Goal: Contribute content

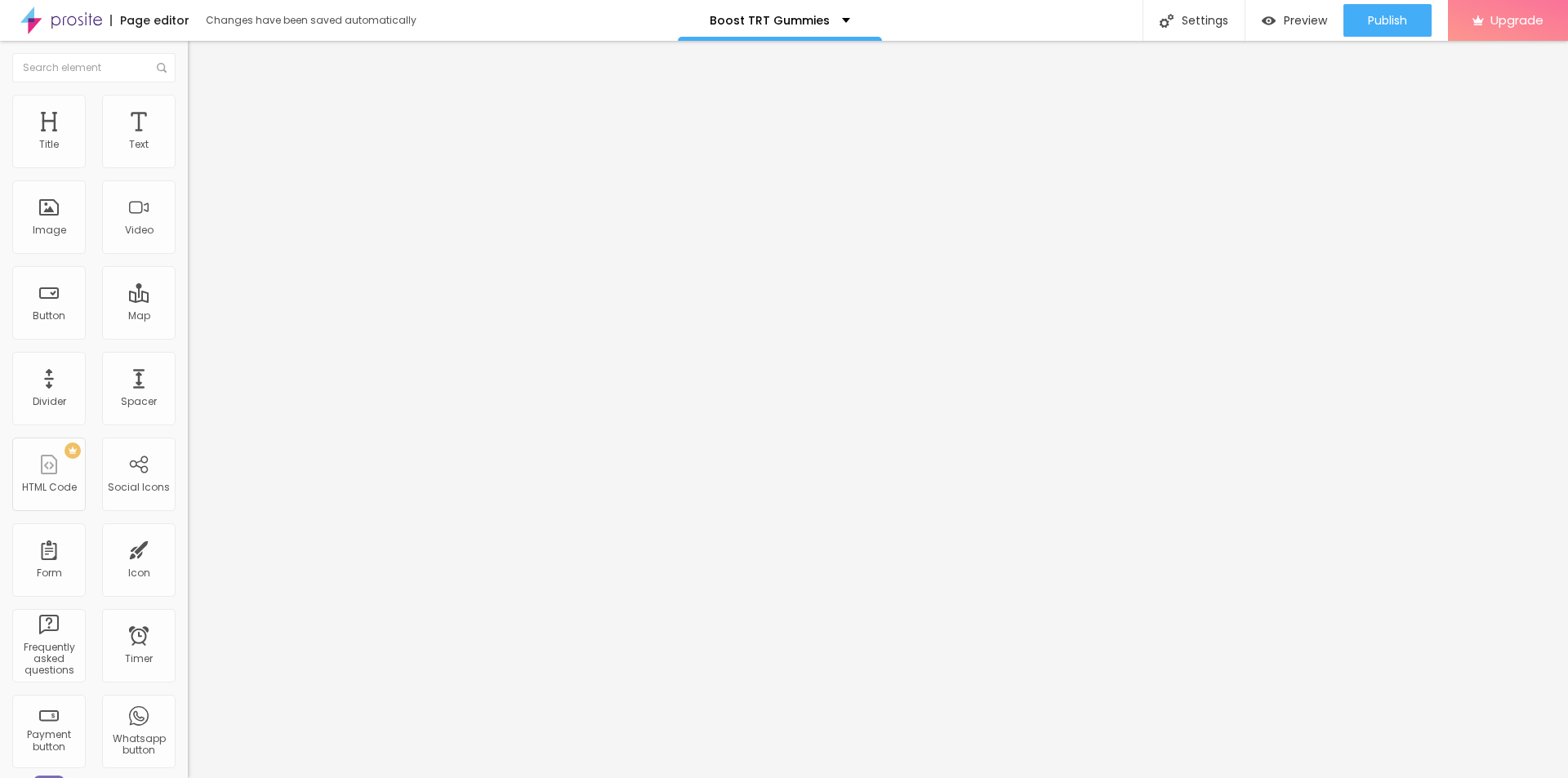
click at [188, 114] on ul "Content Style Advanced" at bounding box center [281, 102] width 188 height 49
click at [188, 105] on img at bounding box center [194, 101] width 15 height 14
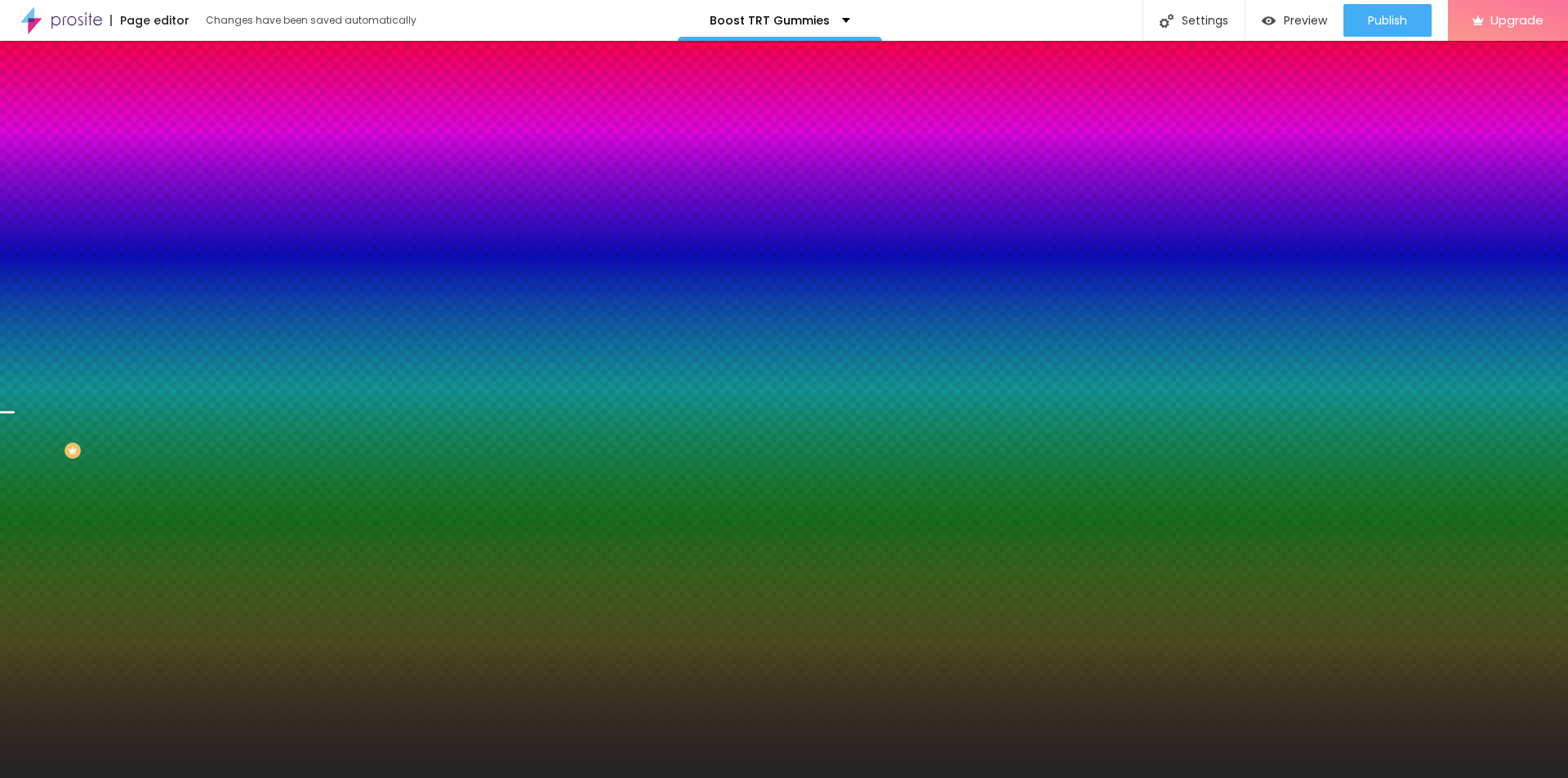
click at [188, 150] on span "Change image" at bounding box center [231, 143] width 87 height 14
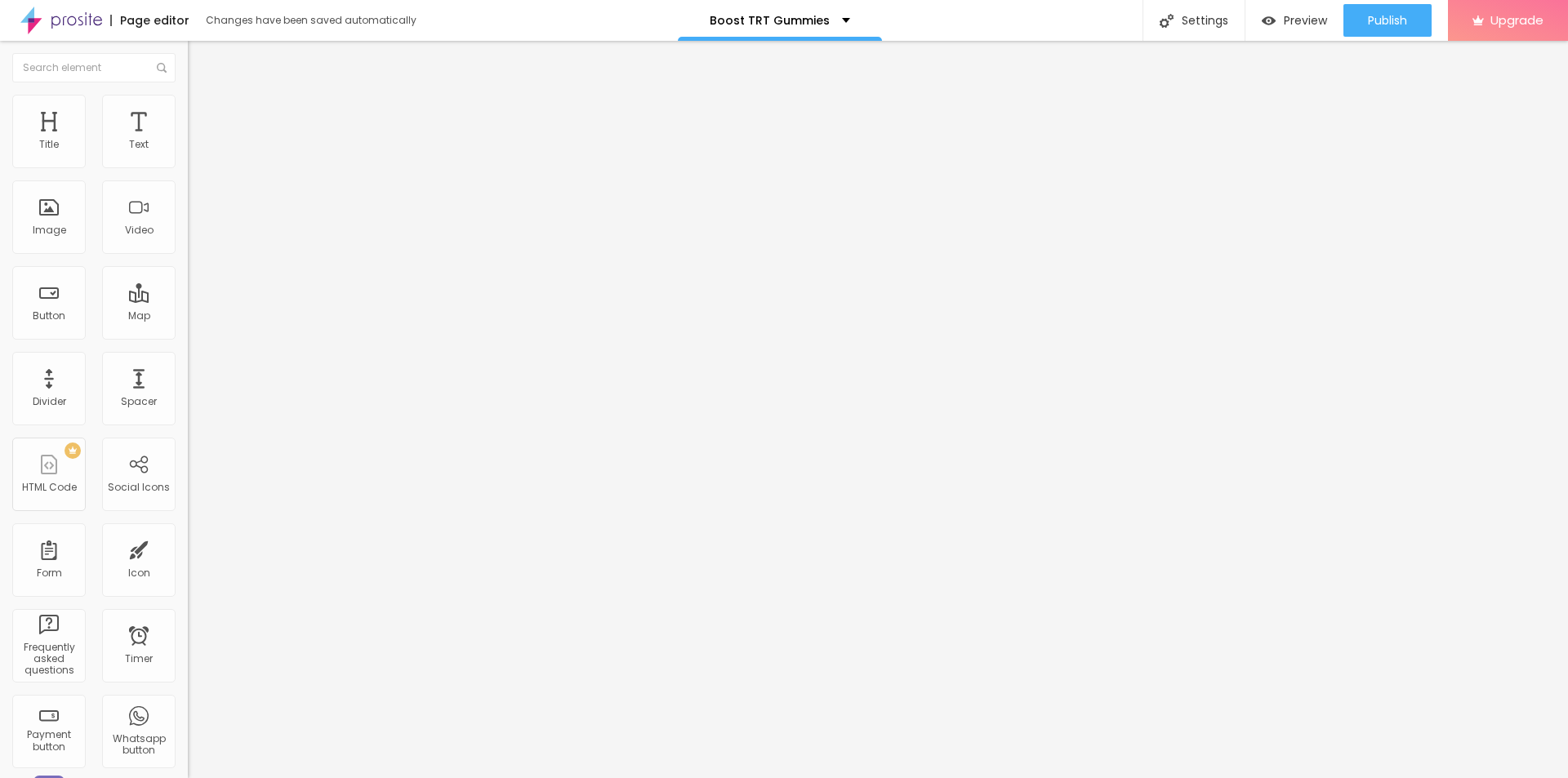
type input "19"
type input "20"
type input "21"
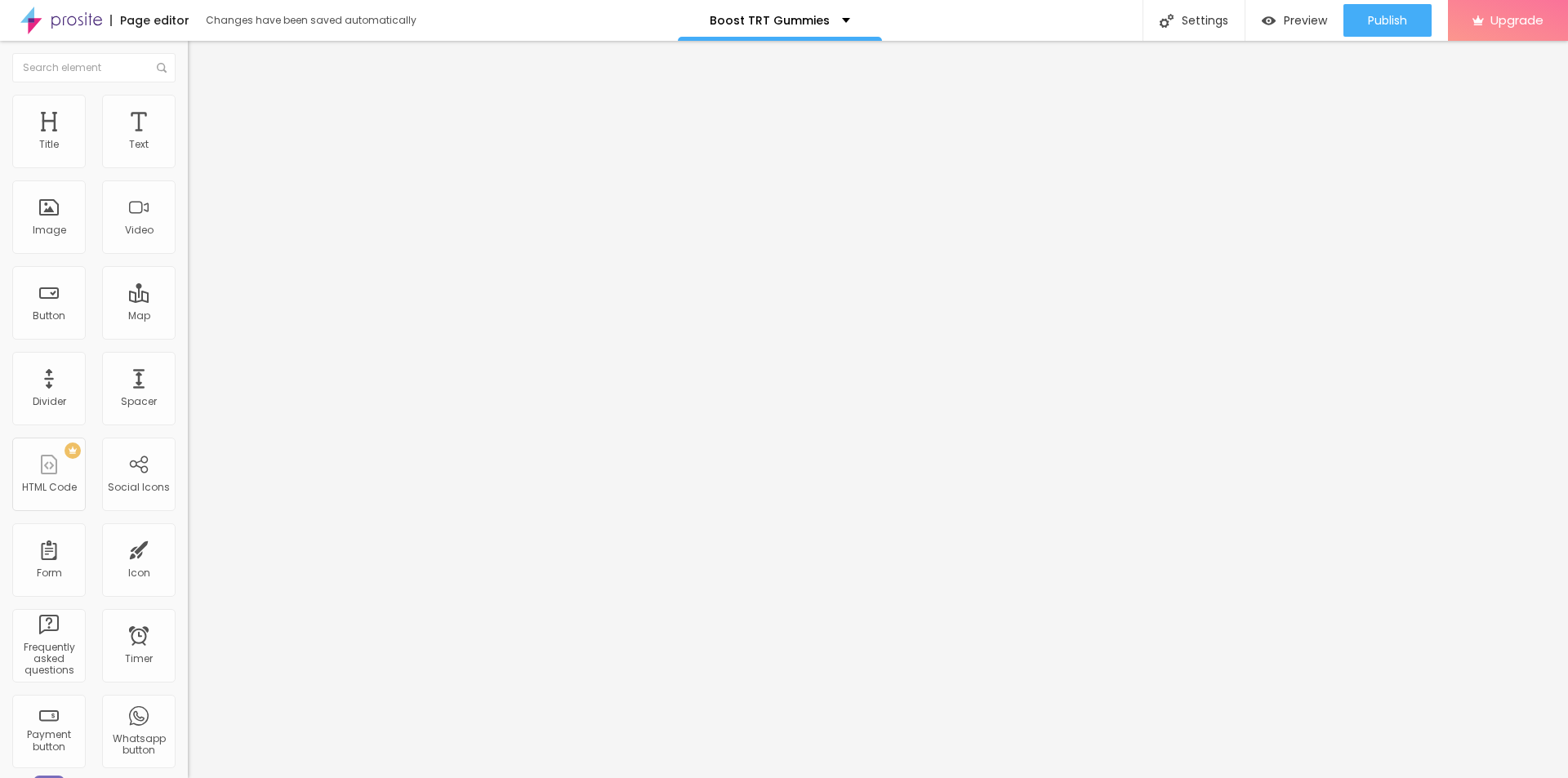
type input "21"
type input "22"
type input "23"
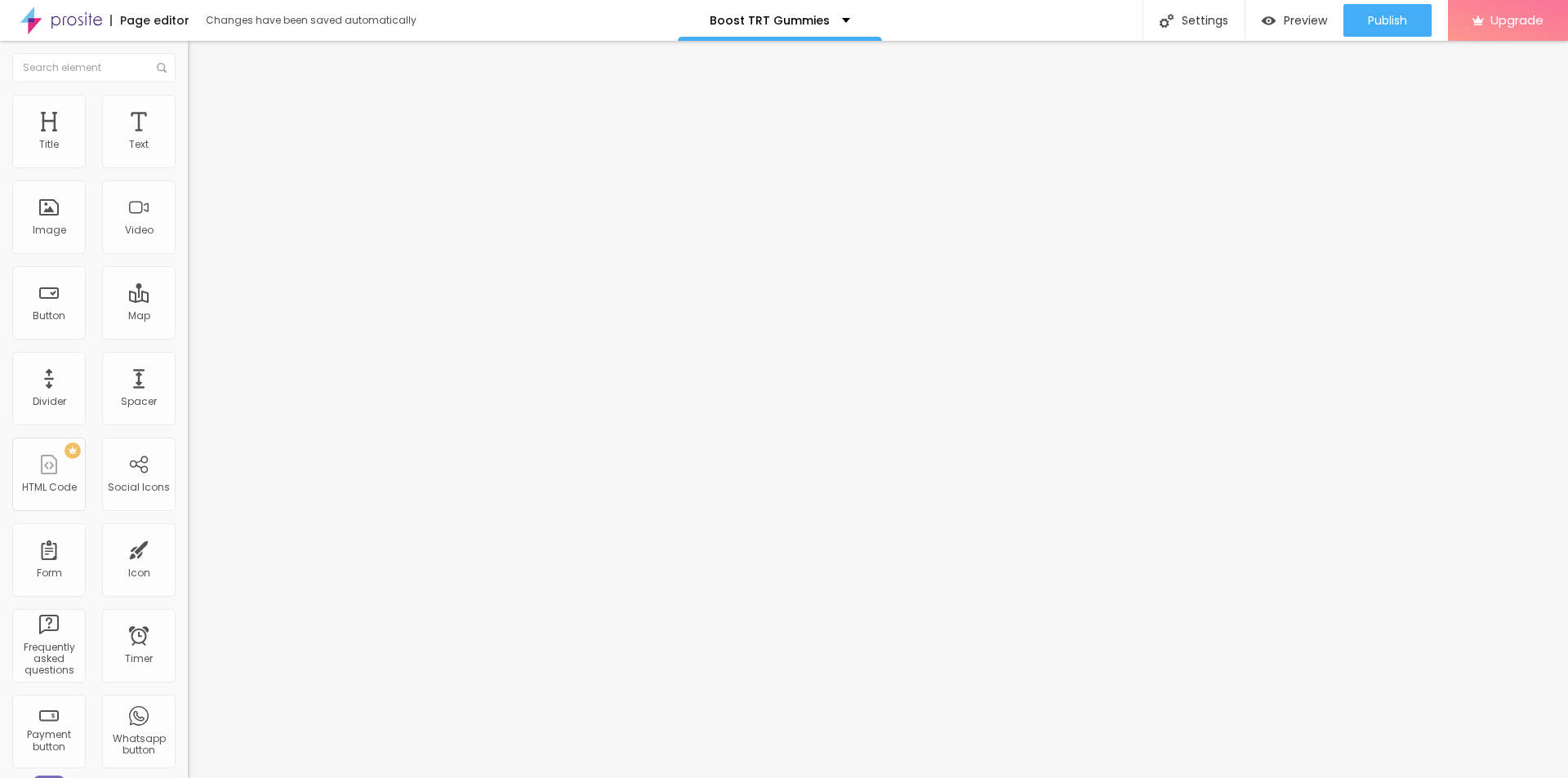
type input "24"
type input "25"
type input "26"
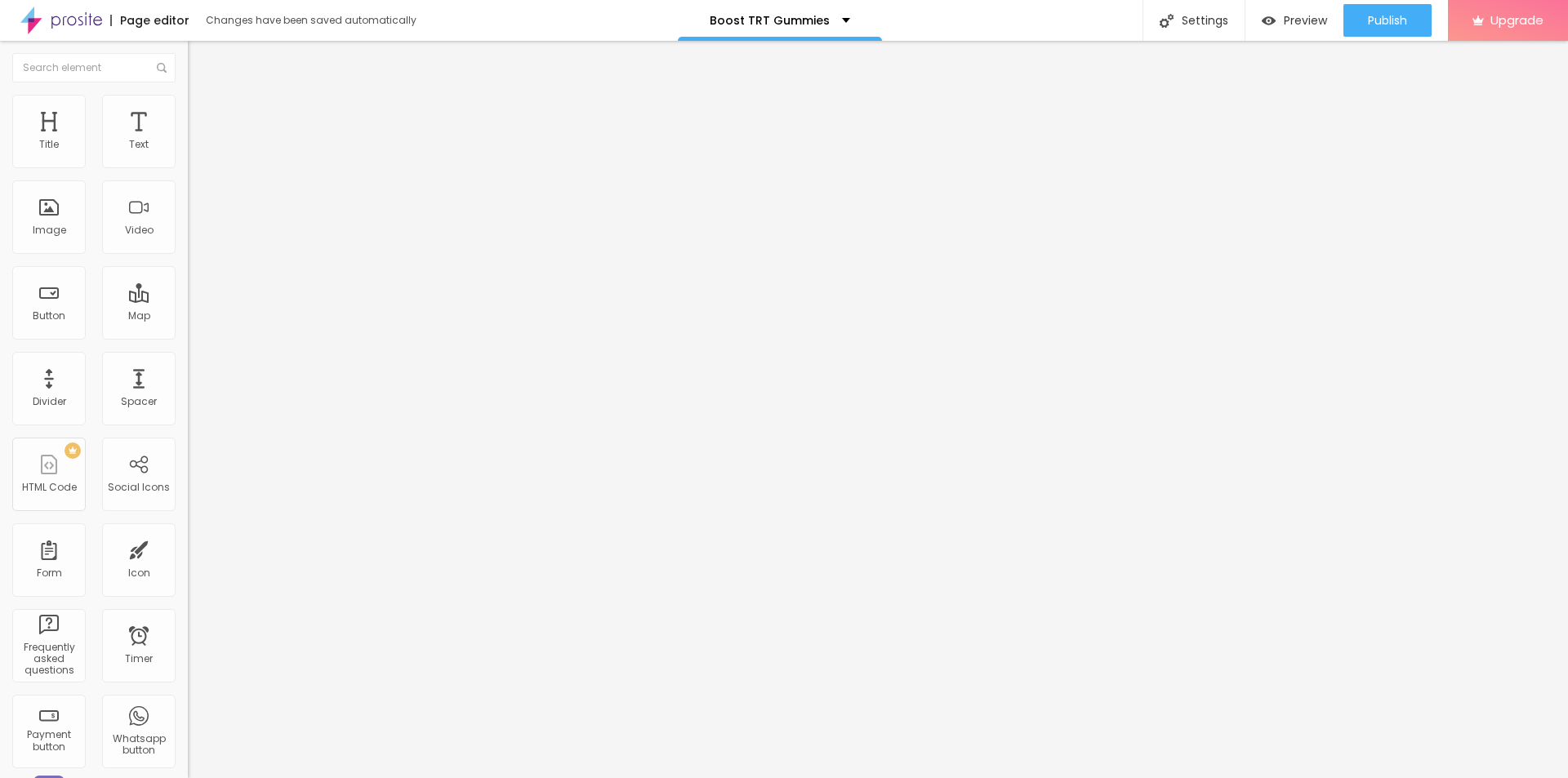
type input "26"
type input "27"
drag, startPoint x: 80, startPoint y: 160, endPoint x: 118, endPoint y: 170, distance: 39.3
type input "27"
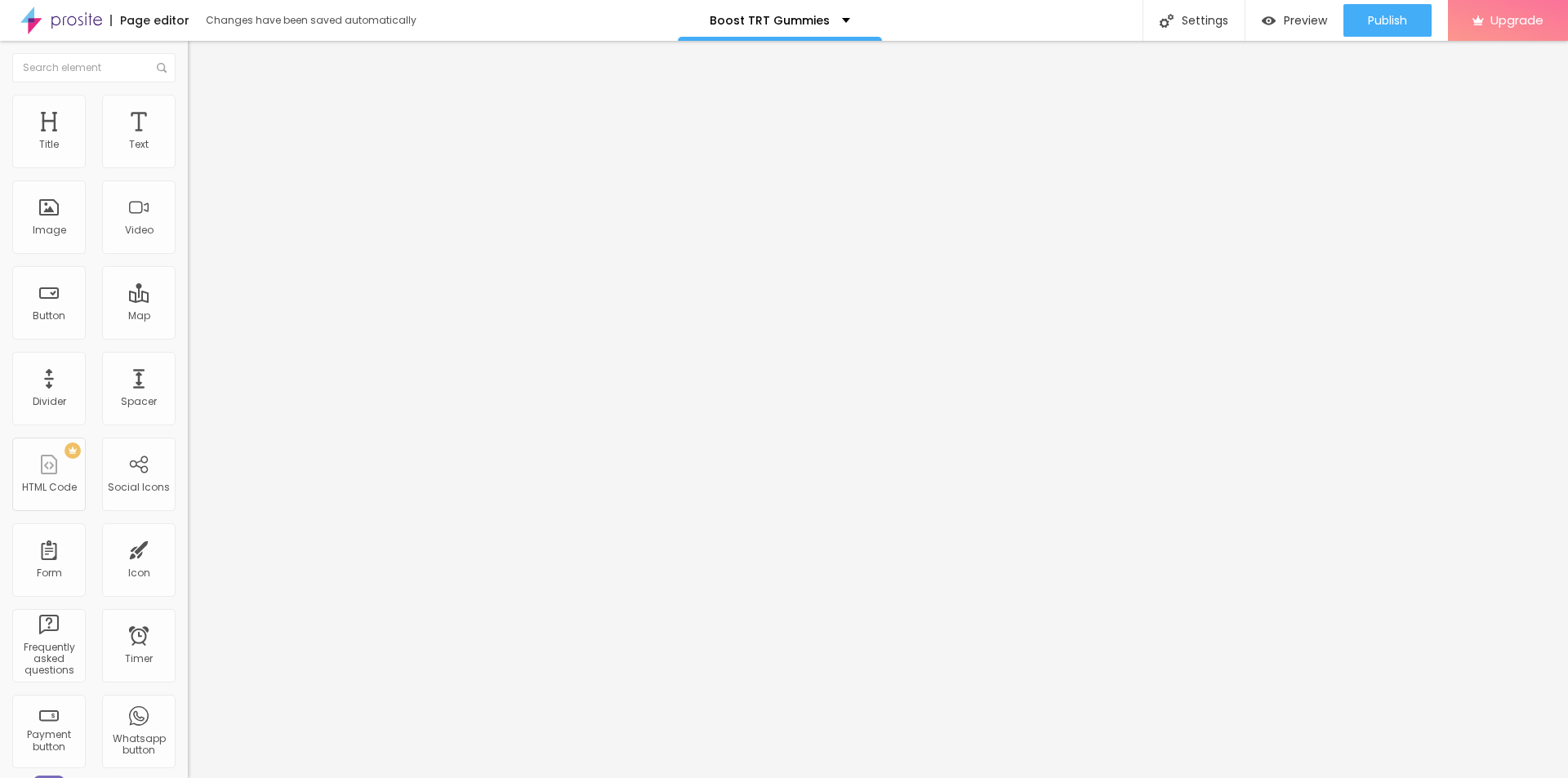
click at [188, 301] on input "range" at bounding box center [240, 307] width 105 height 14
type input "20"
type input "21"
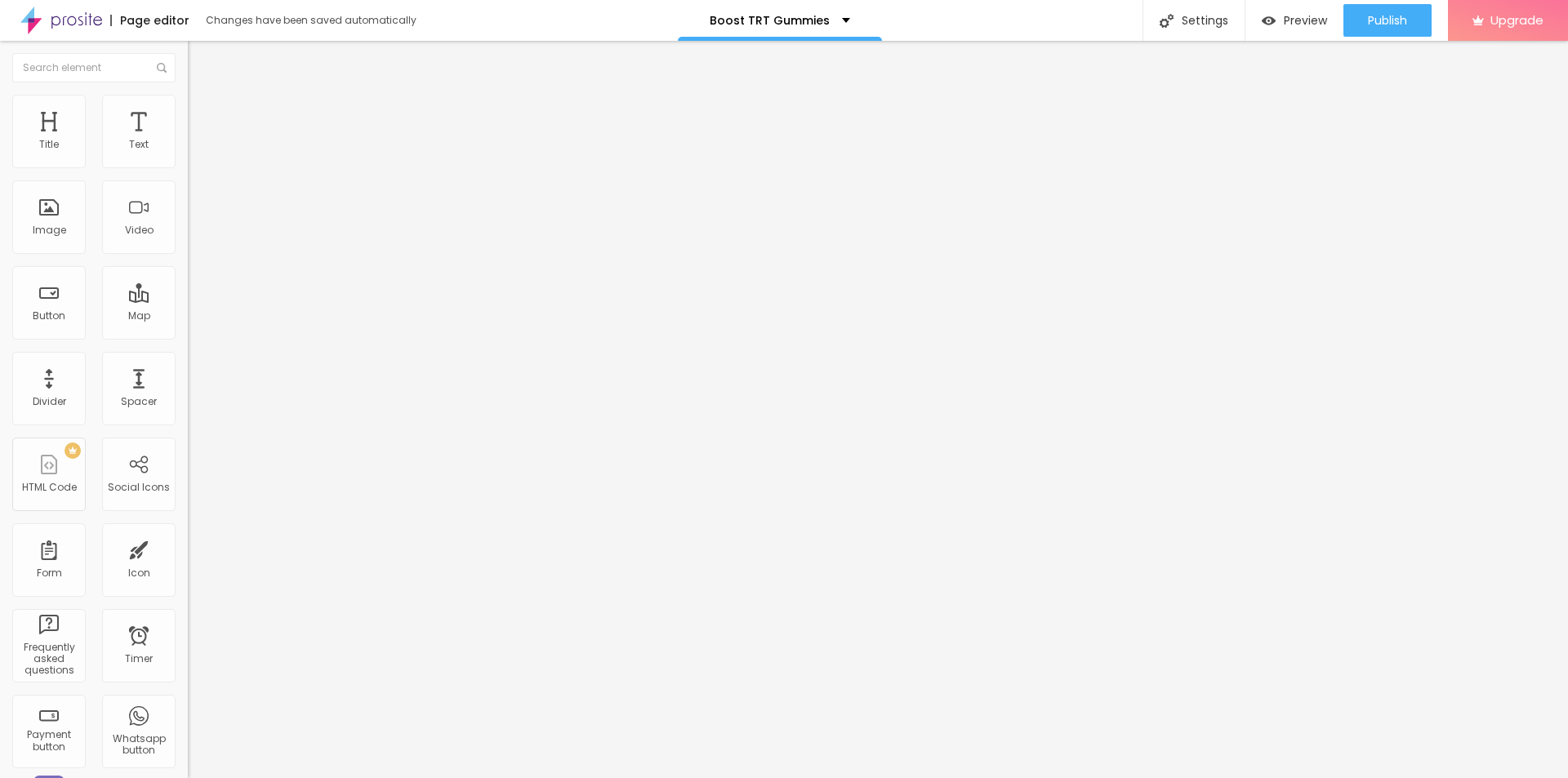
type input "22"
type input "24"
type input "25"
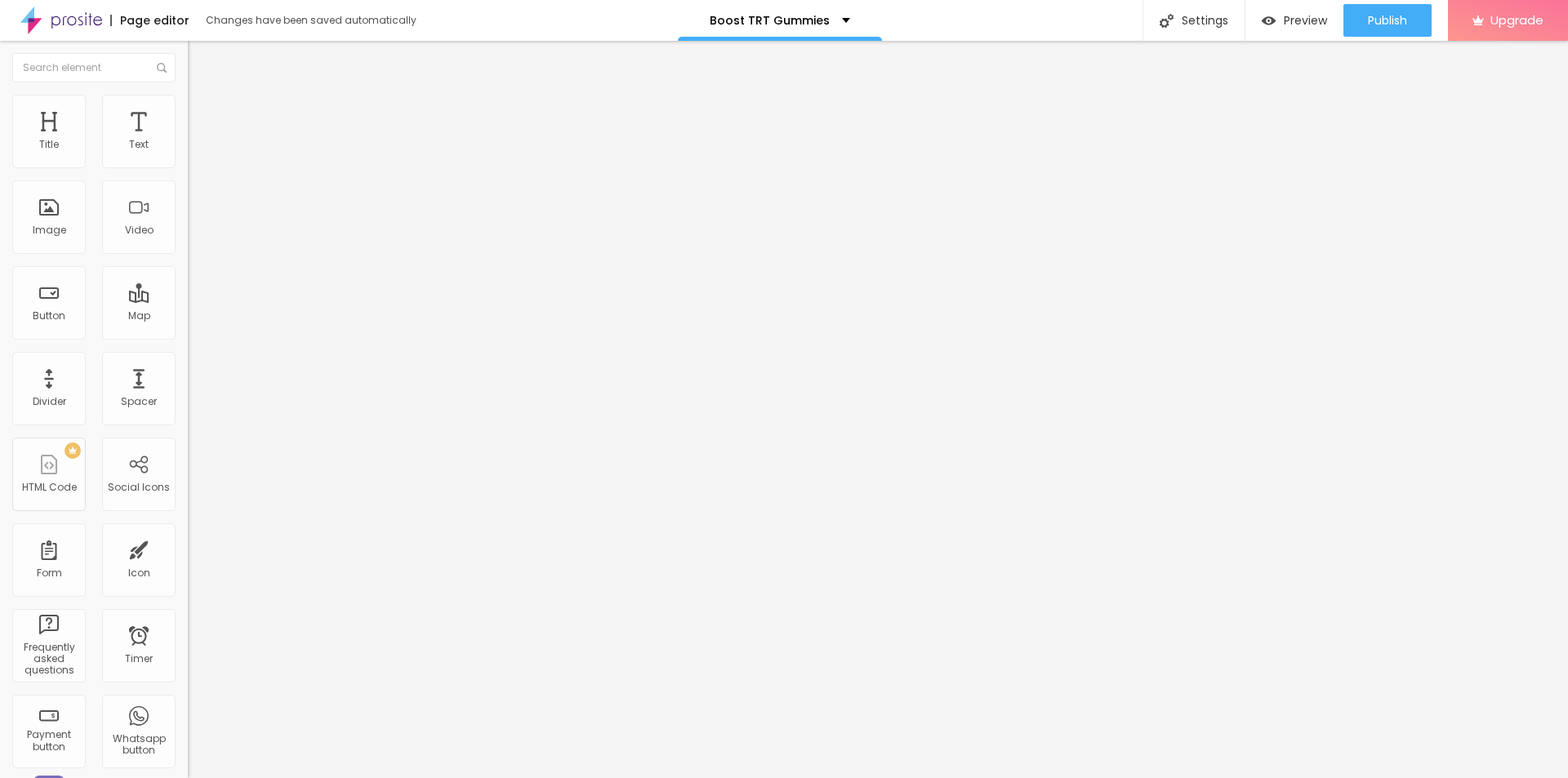
type input "25"
type input "26"
type input "27"
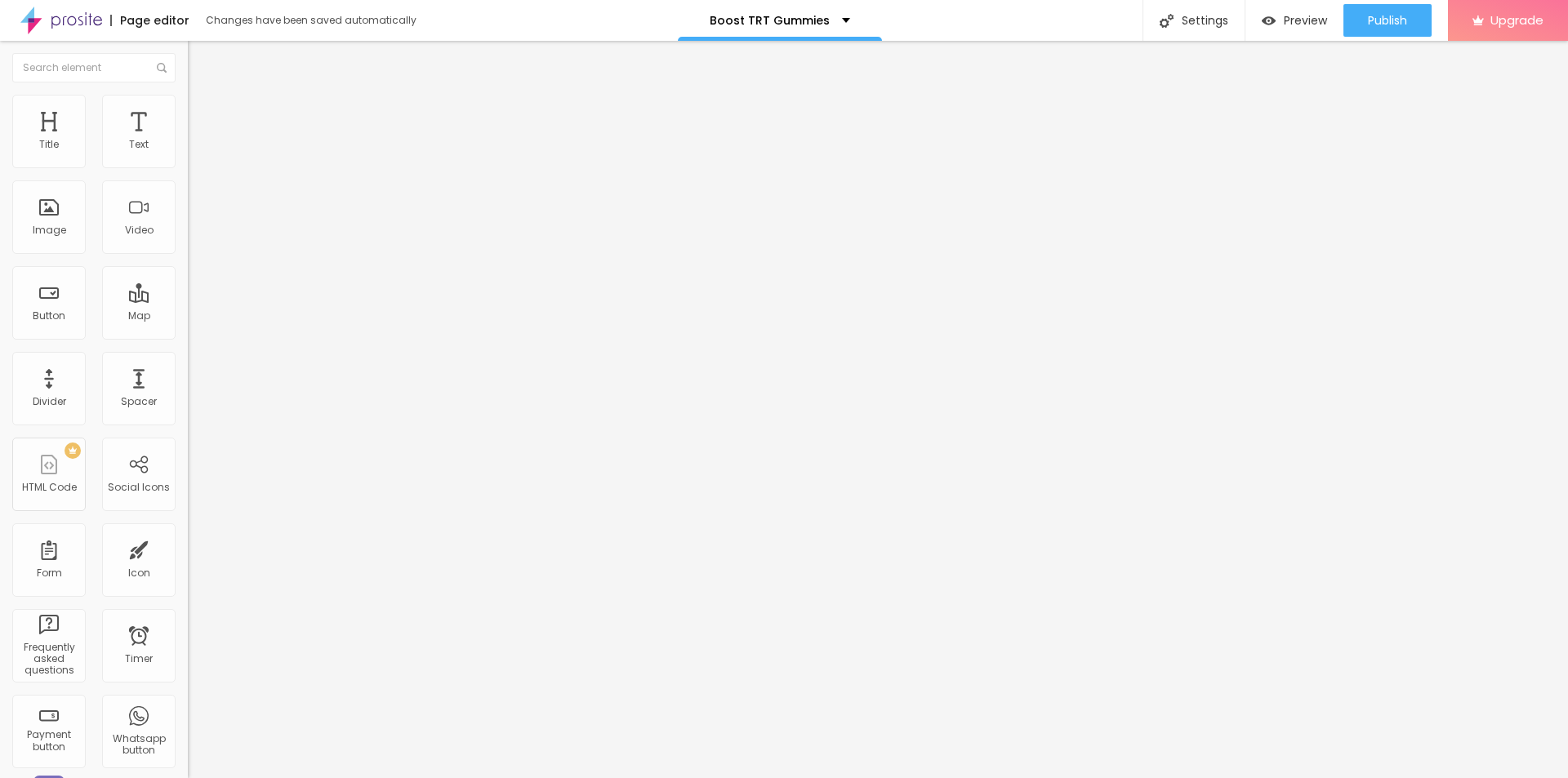
type input "28"
type input "29"
type input "31"
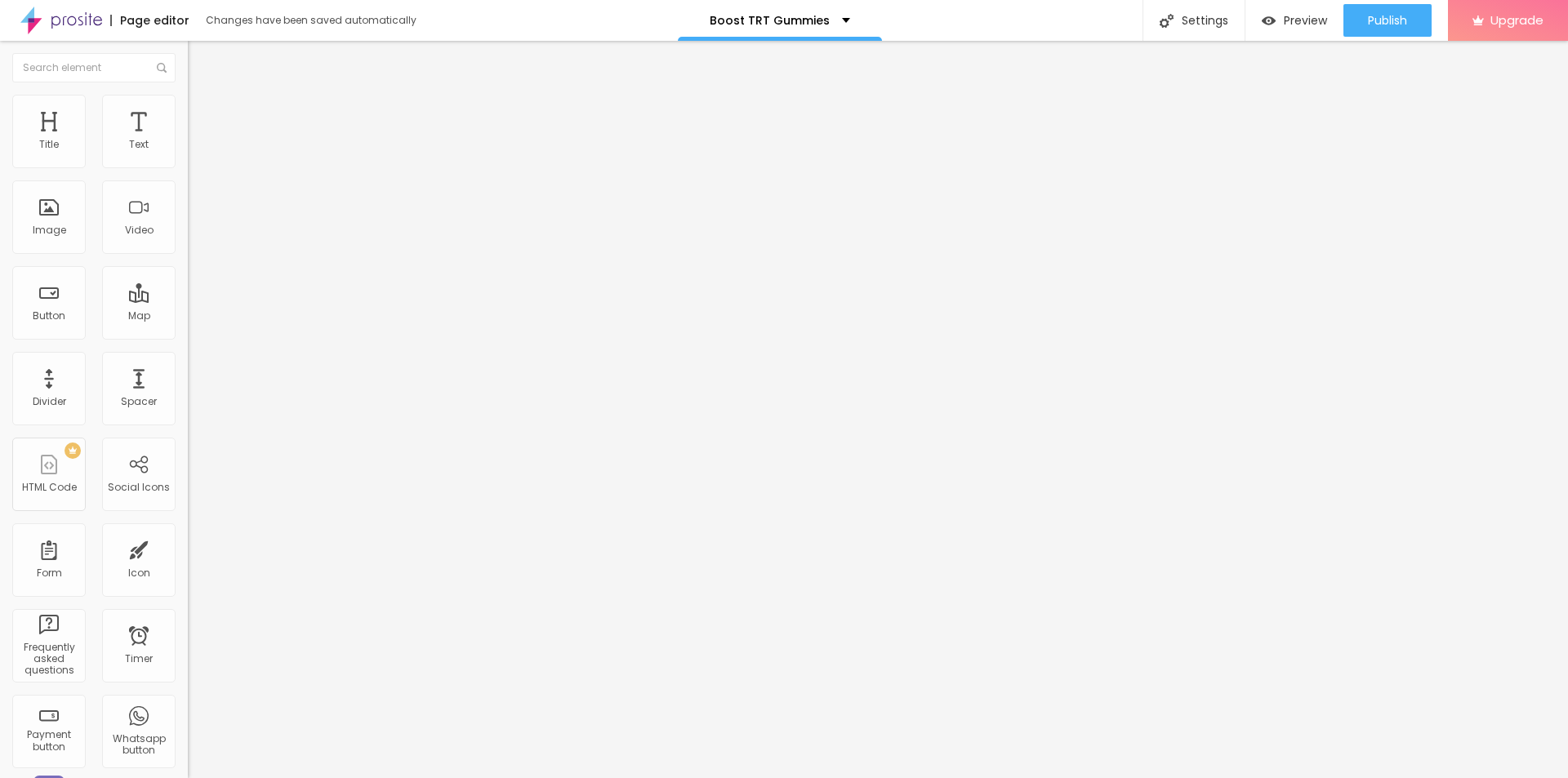
type input "31"
type input "32"
type input "33"
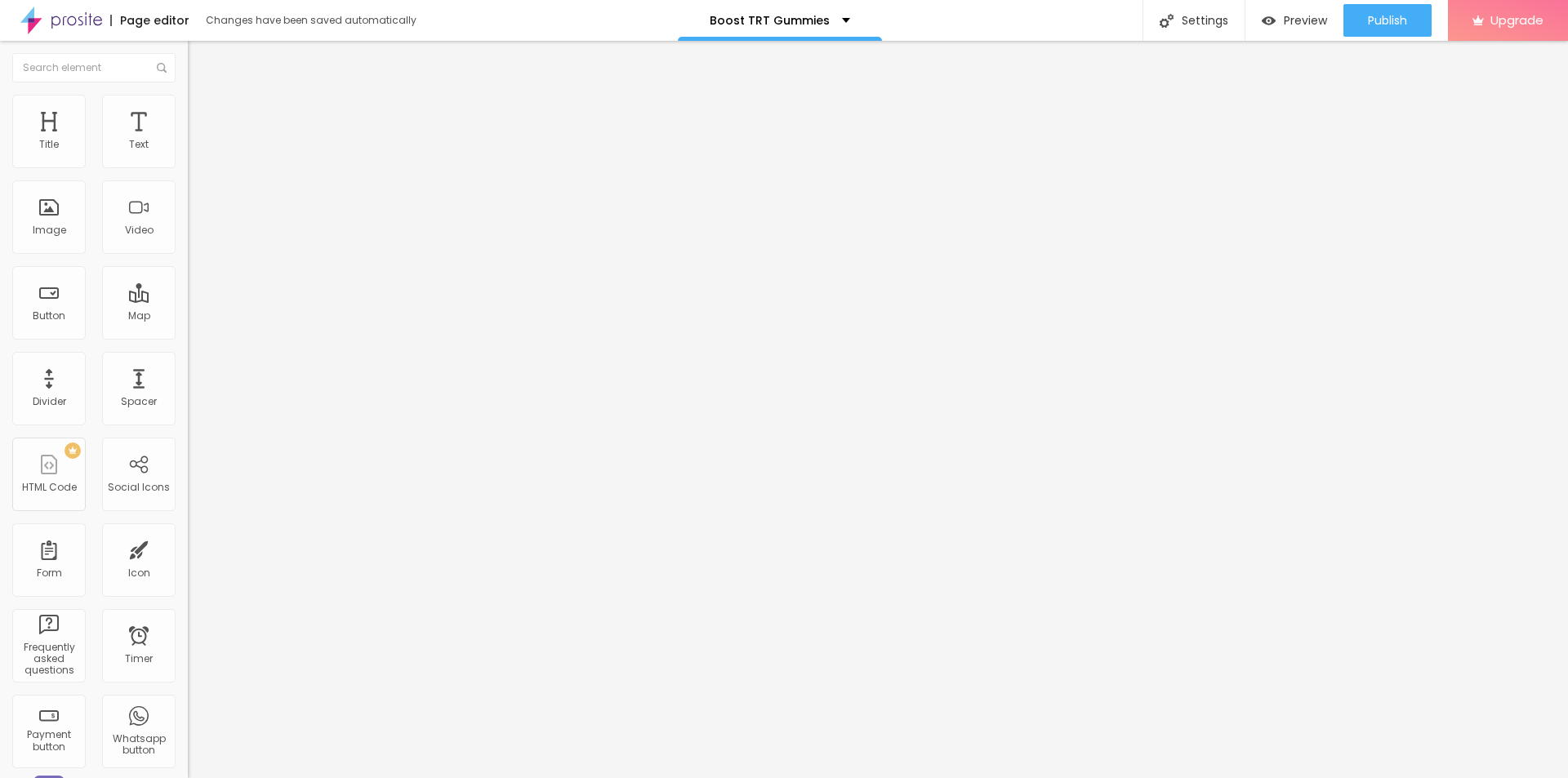
type input "34"
drag, startPoint x: 44, startPoint y: 341, endPoint x: 61, endPoint y: 346, distance: 17.7
type input "34"
click at [188, 386] on input "range" at bounding box center [240, 392] width 105 height 14
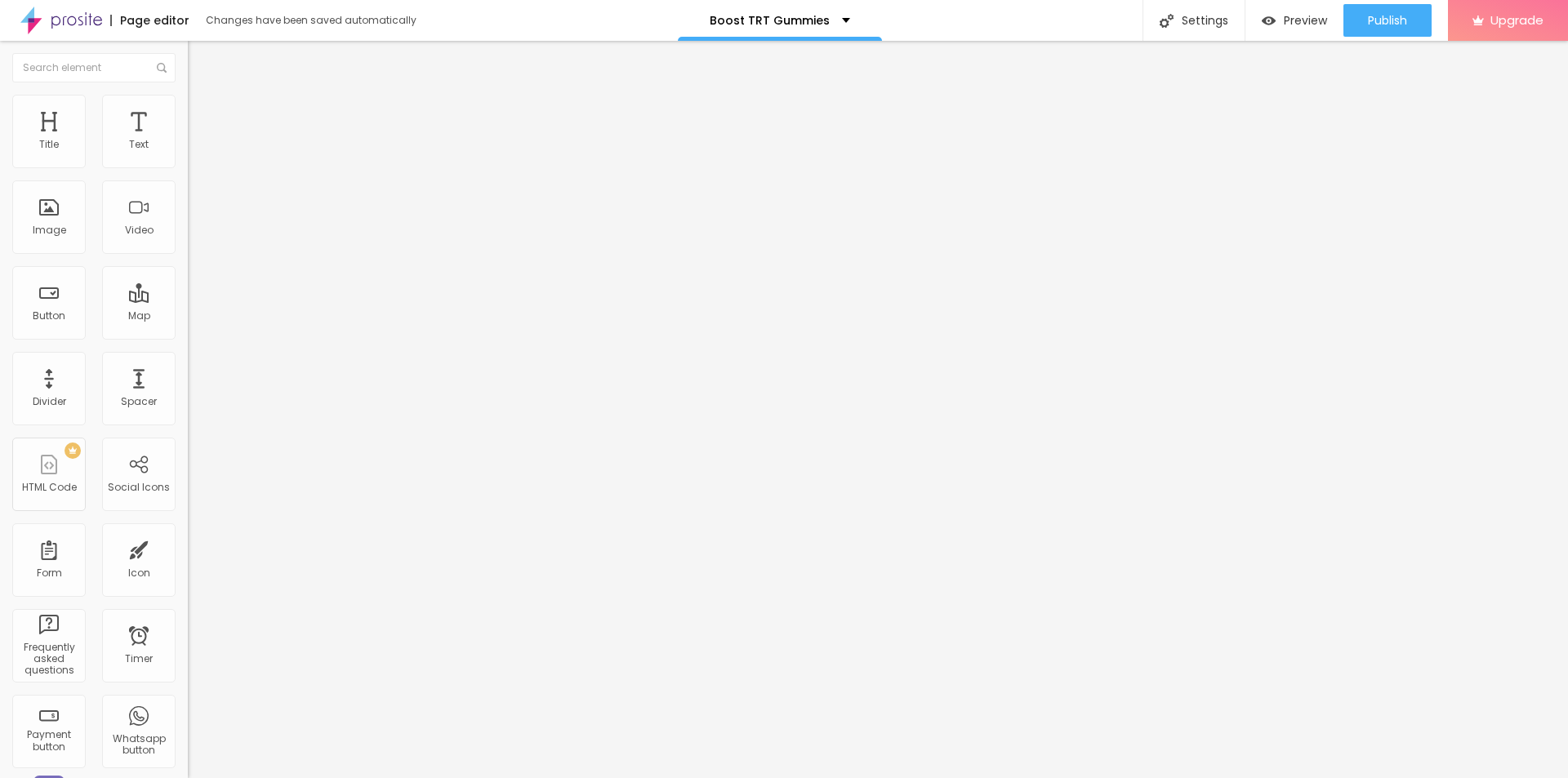
type input "24"
type input "36"
type input "37"
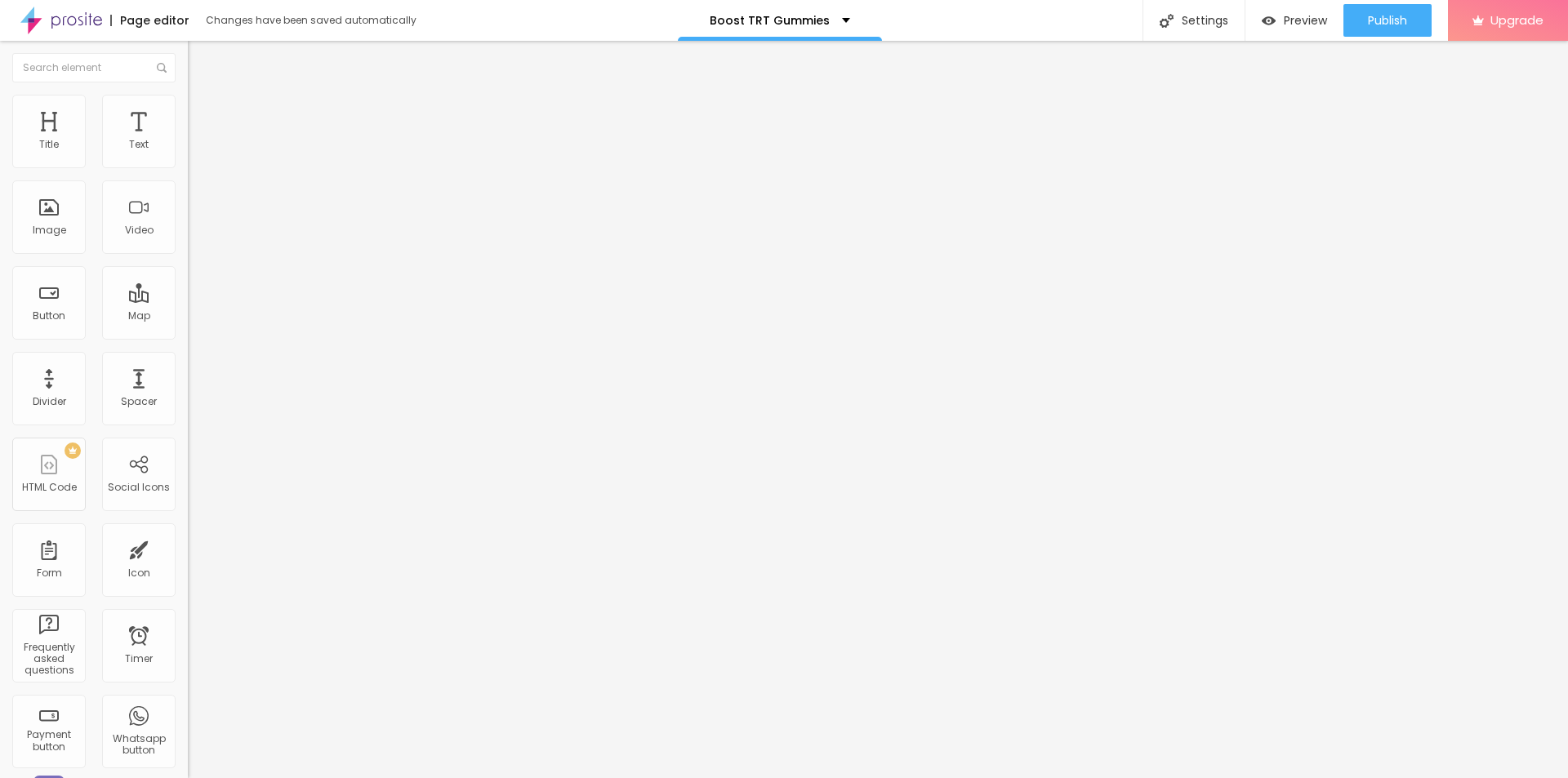
type input "37"
type input "38"
type input "39"
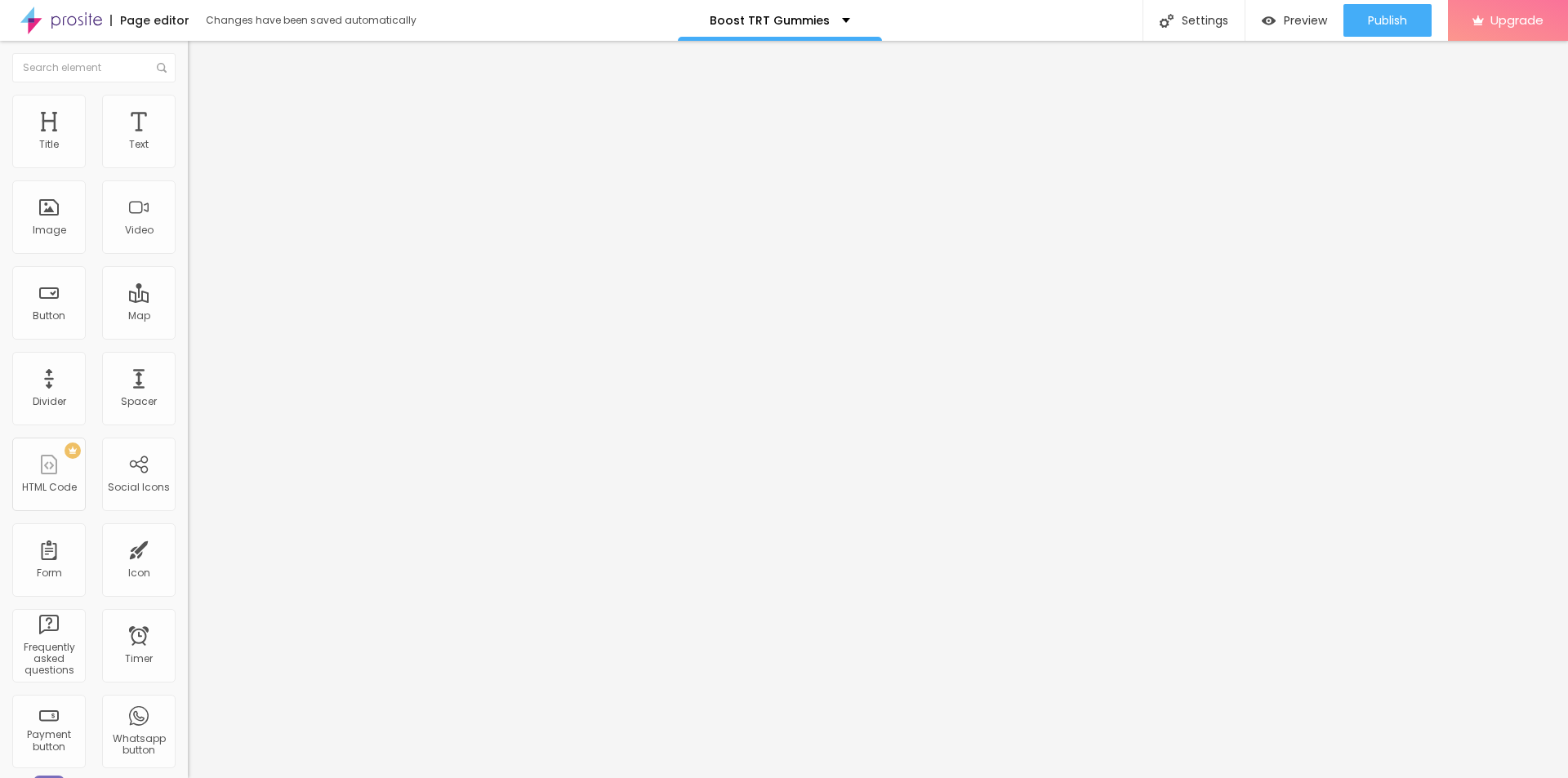
type input "40"
type input "42"
drag, startPoint x: 47, startPoint y: 342, endPoint x: 71, endPoint y: 349, distance: 25.0
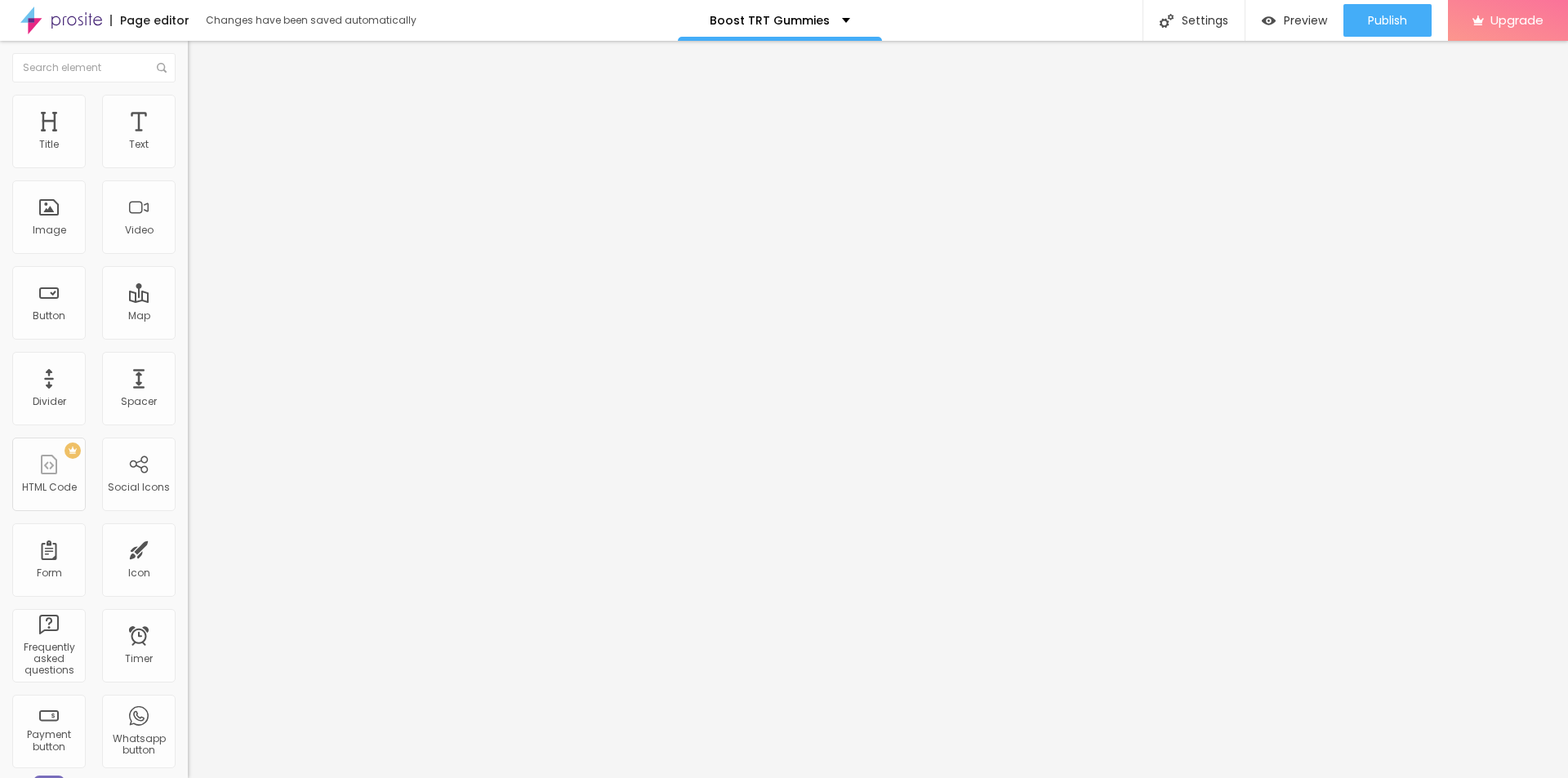
type input "42"
click at [188, 386] on input "range" at bounding box center [240, 392] width 105 height 14
click at [1379, 27] on span "Publish" at bounding box center [1387, 20] width 40 height 14
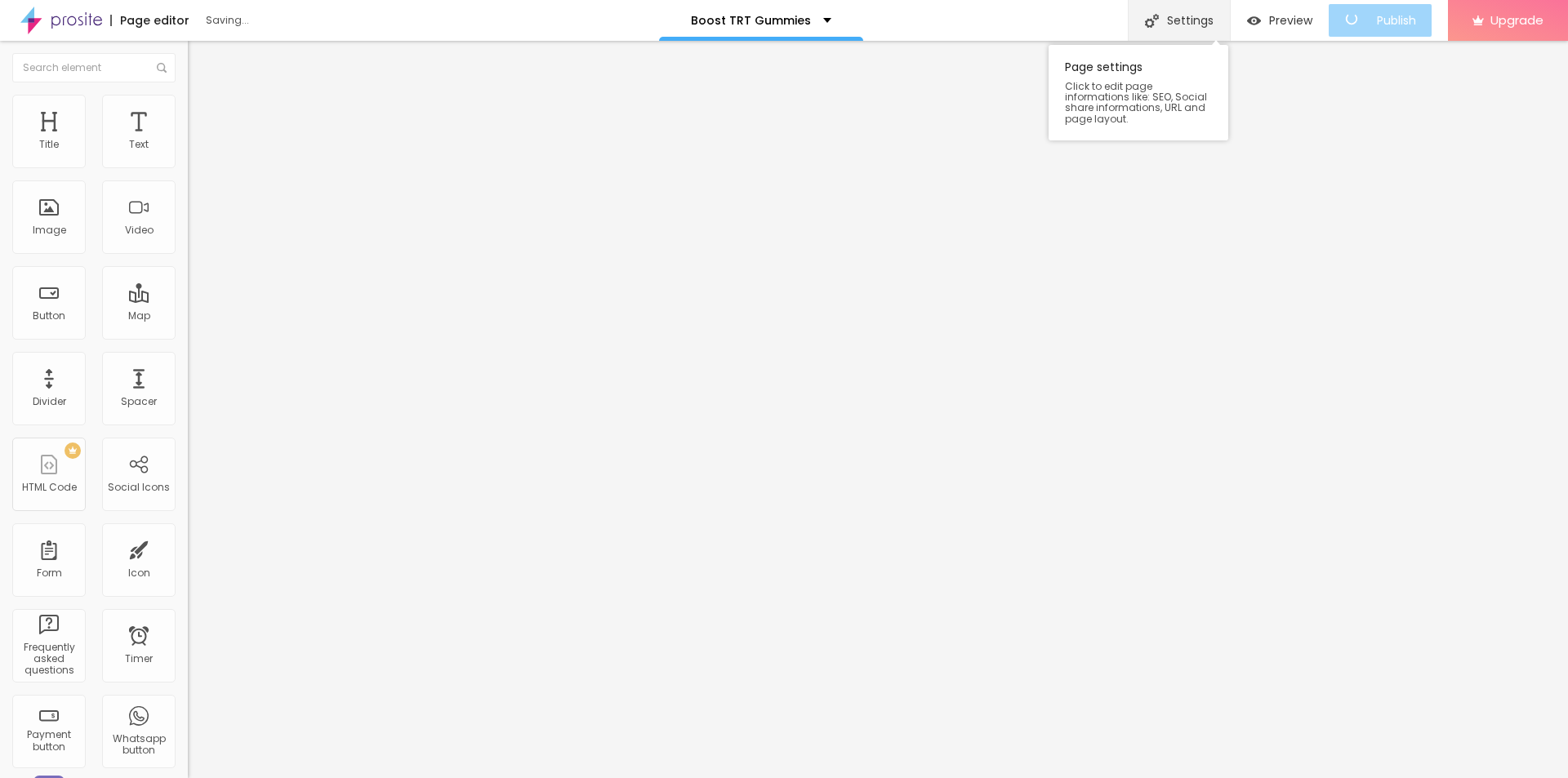
click at [1209, 21] on div "Settings" at bounding box center [1178, 20] width 102 height 41
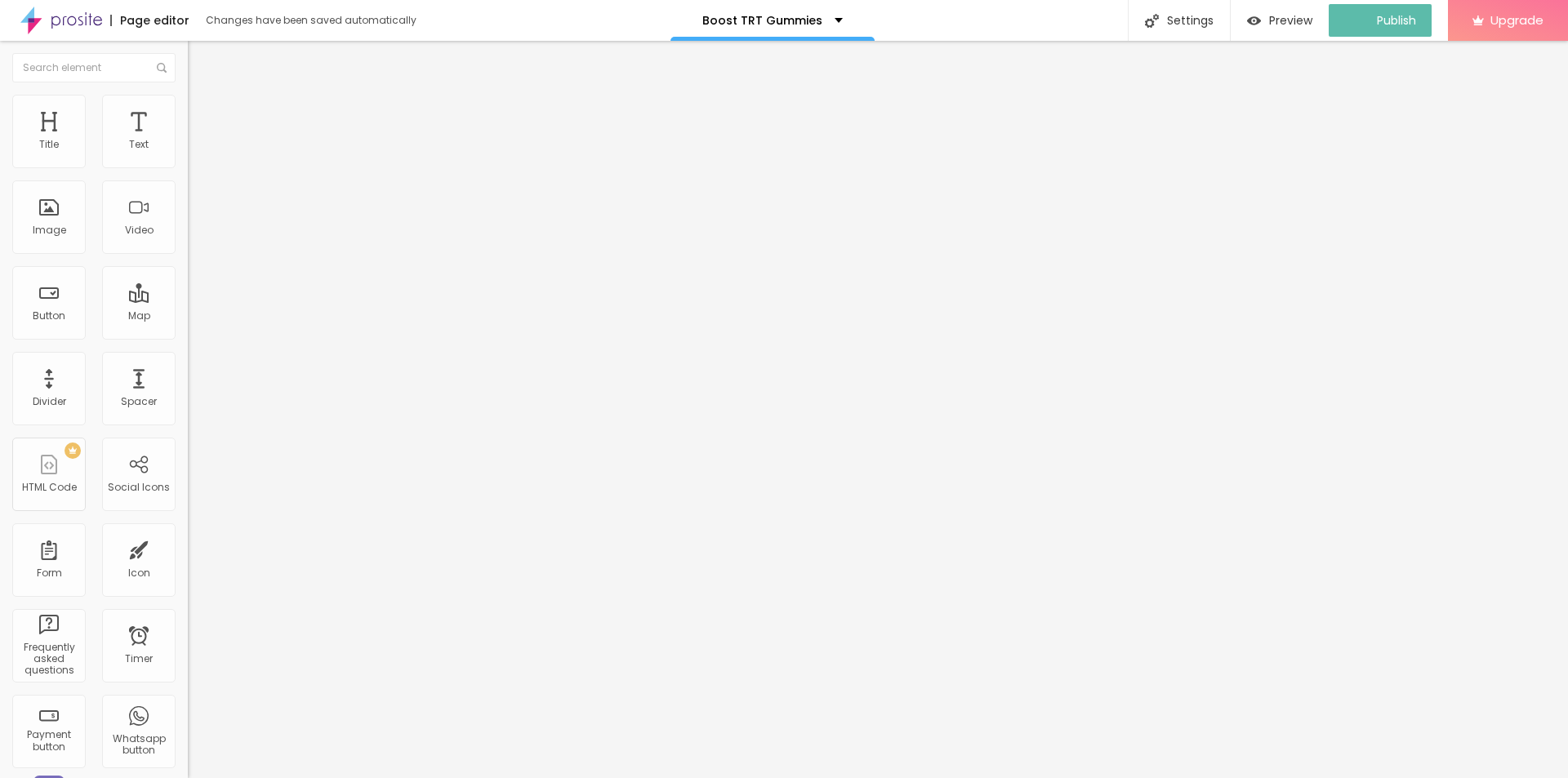
paste input "Boost TRT [DEMOGRAPHIC_DATA][MEDICAL_DATA] Gummies"
drag, startPoint x: 911, startPoint y: 381, endPoint x: 754, endPoint y: 387, distance: 157.1
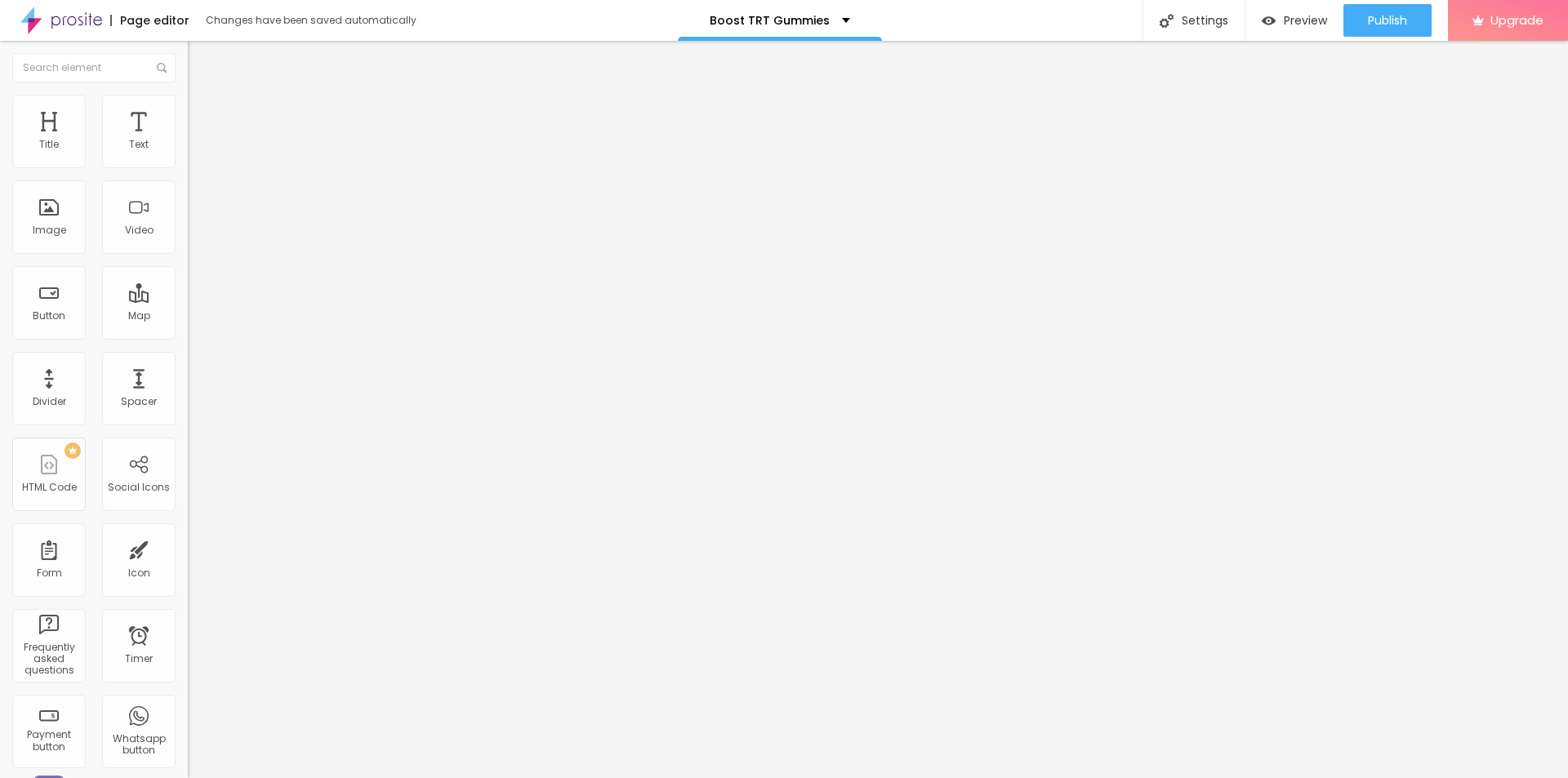
drag, startPoint x: 799, startPoint y: 364, endPoint x: 689, endPoint y: 361, distance: 110.0
paste input "Official Reviews & #1 Trending [DEMOGRAPHIC_DATA][MEDICAL_DATA]”"
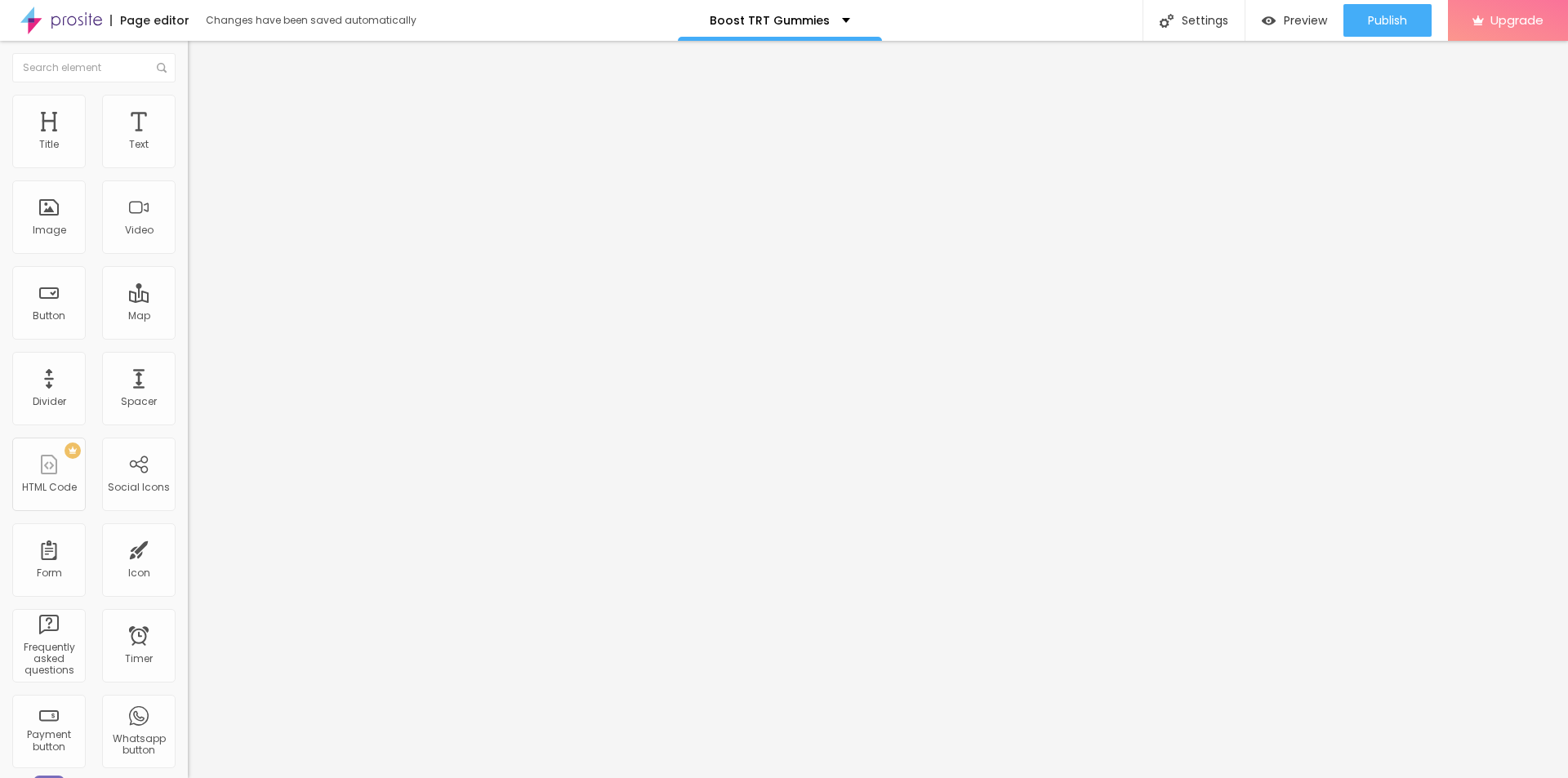
type input "Boost TRT Gummies Official Reviews & #1 Trending [DEMOGRAPHIC_DATA][MEDICAL_DAT…"
drag, startPoint x: 716, startPoint y: 418, endPoint x: 557, endPoint y: 418, distance: 159.0
copy div "SEO Add Title, Description and keywords to help Google and other search engines…"
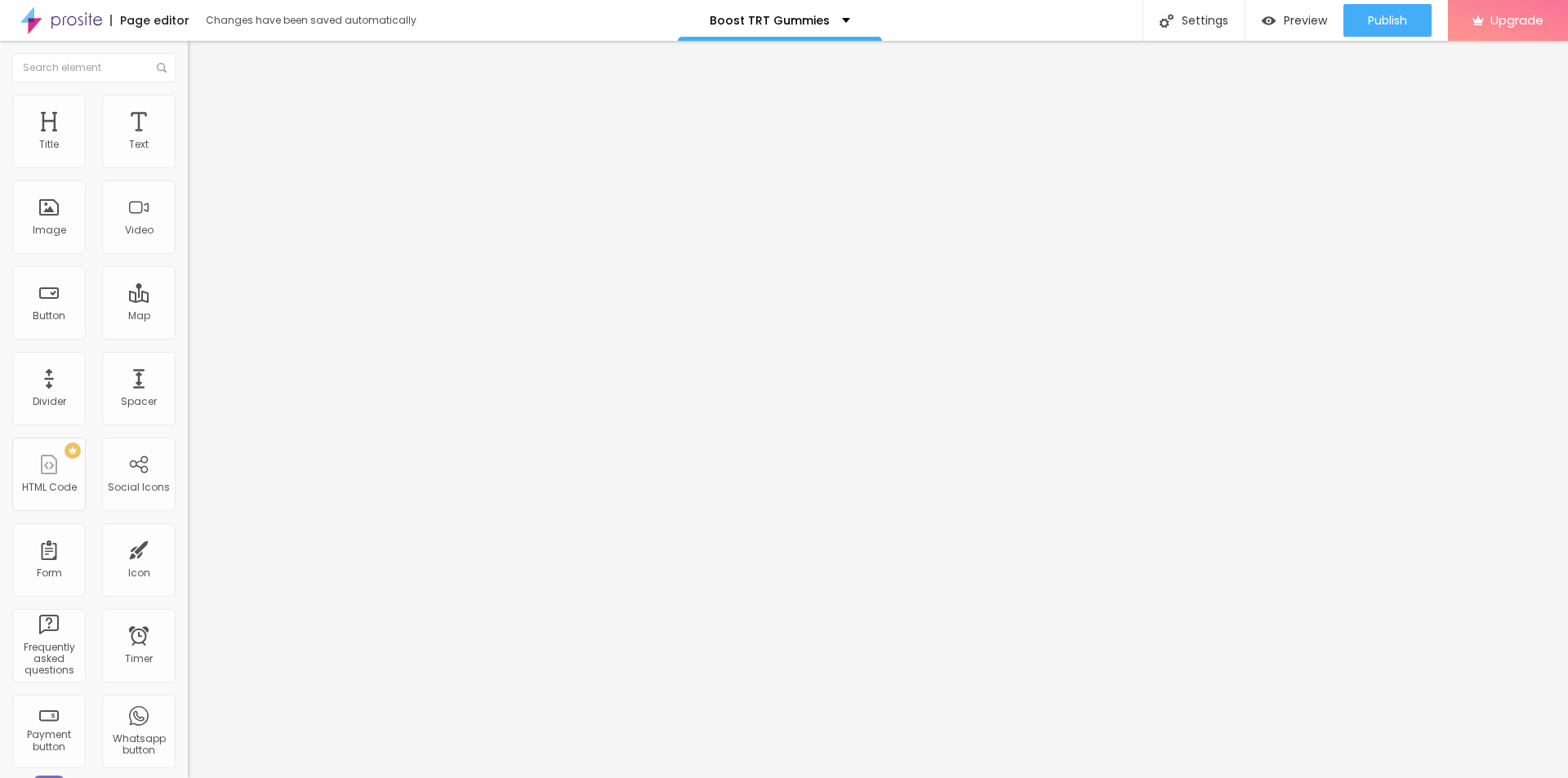
drag, startPoint x: 718, startPoint y: 414, endPoint x: 564, endPoint y: 413, distance: 154.0
copy div "SEO Add Title, Description and keywords to help Google and other search engines…"
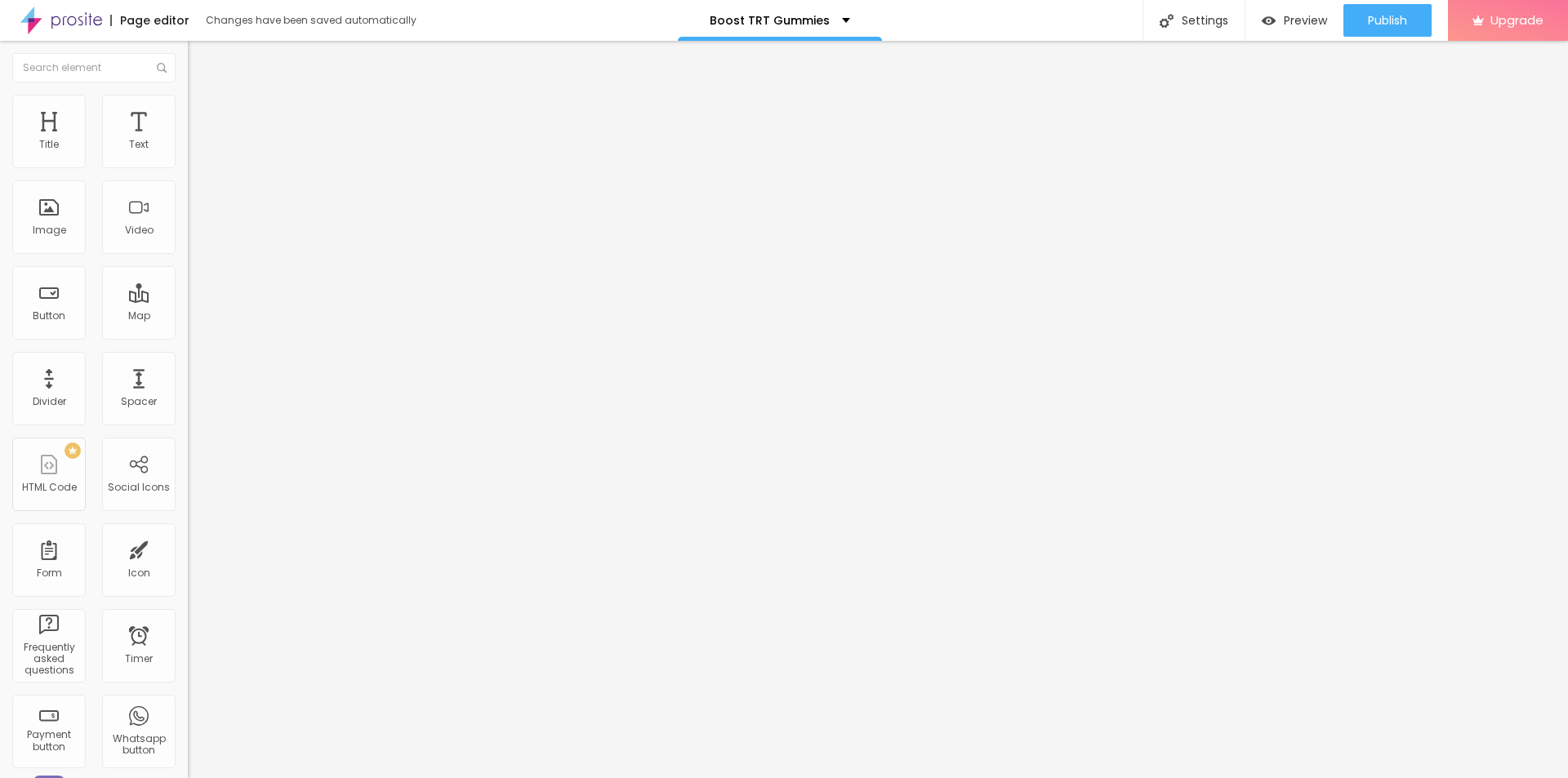
paste textarea "Boost TRT [DEMOGRAPHIC_DATA][MEDICAL_DATA] Gummies – Customer-approved, trendin…"
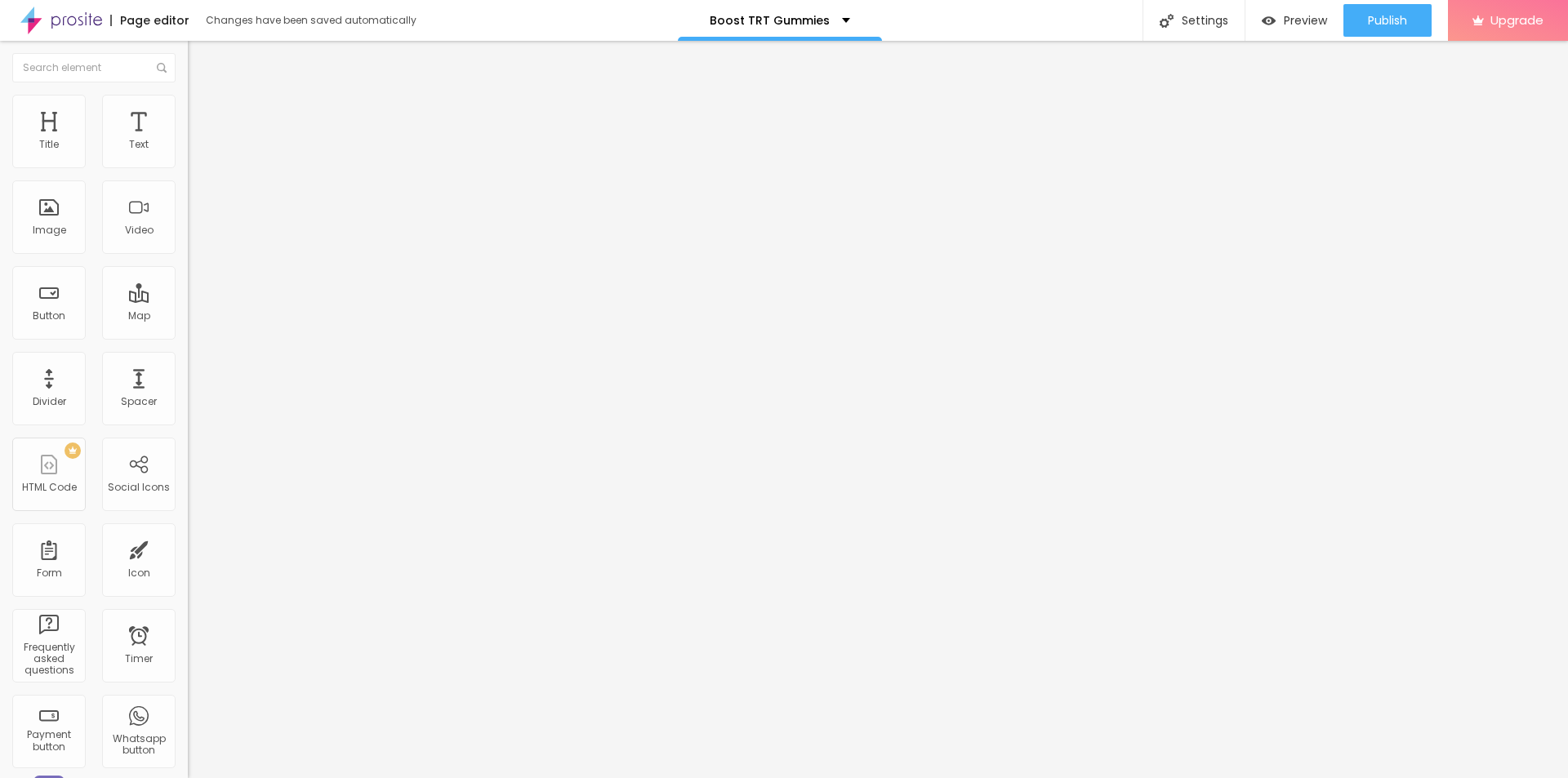
type textarea "Boost TRT [DEMOGRAPHIC_DATA][MEDICAL_DATA] Gummies – Customer-approved, trendin…"
drag, startPoint x: 745, startPoint y: 355, endPoint x: 589, endPoint y: 353, distance: 156.0
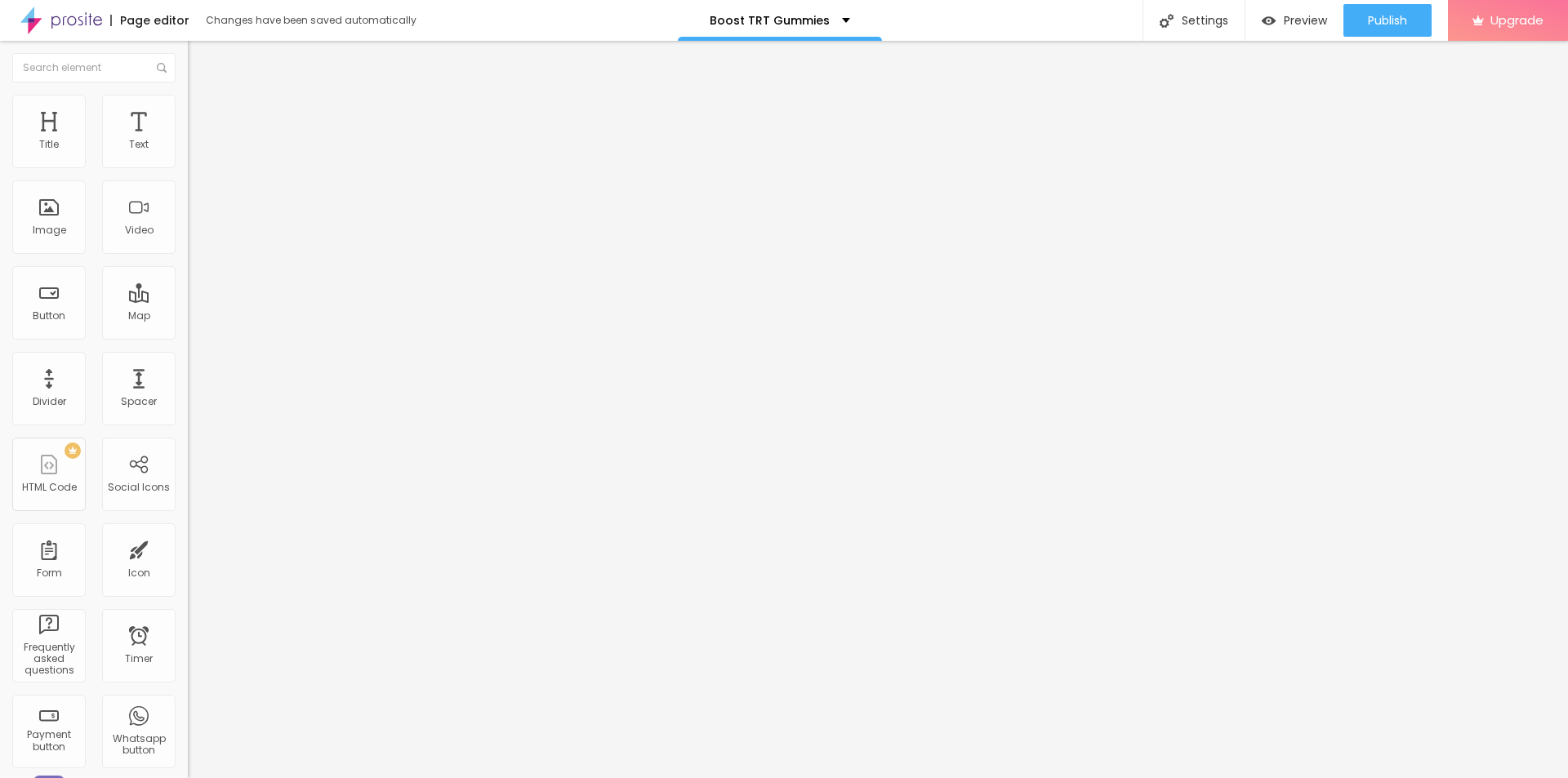
paste textarea "Boost TRT Gummies"
type textarea "Boost TRT Gummies"
click at [1386, 23] on span "Publish" at bounding box center [1387, 20] width 40 height 14
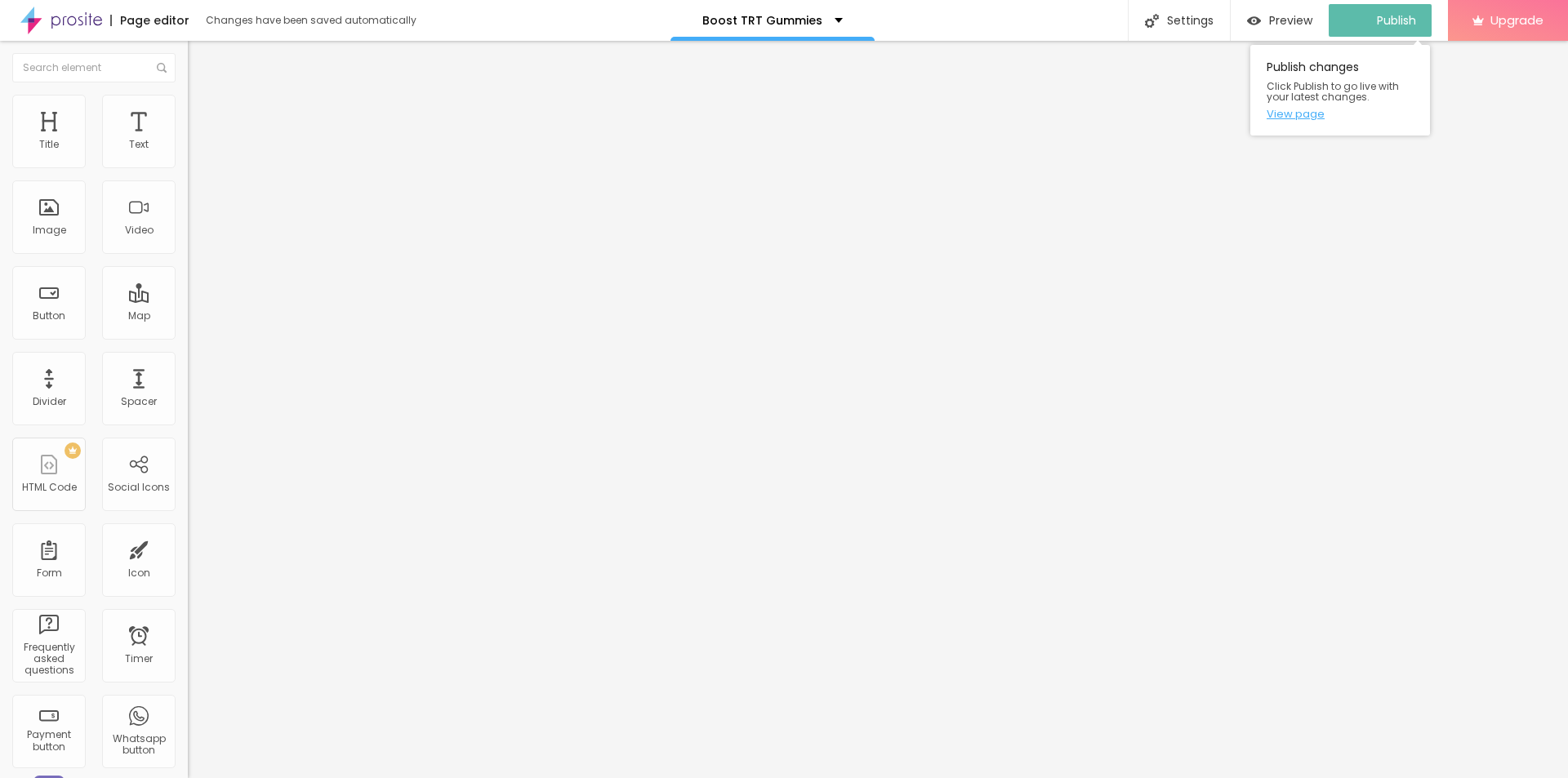
click at [1294, 111] on link "View page" at bounding box center [1340, 113] width 147 height 11
